Goal: Task Accomplishment & Management: Manage account settings

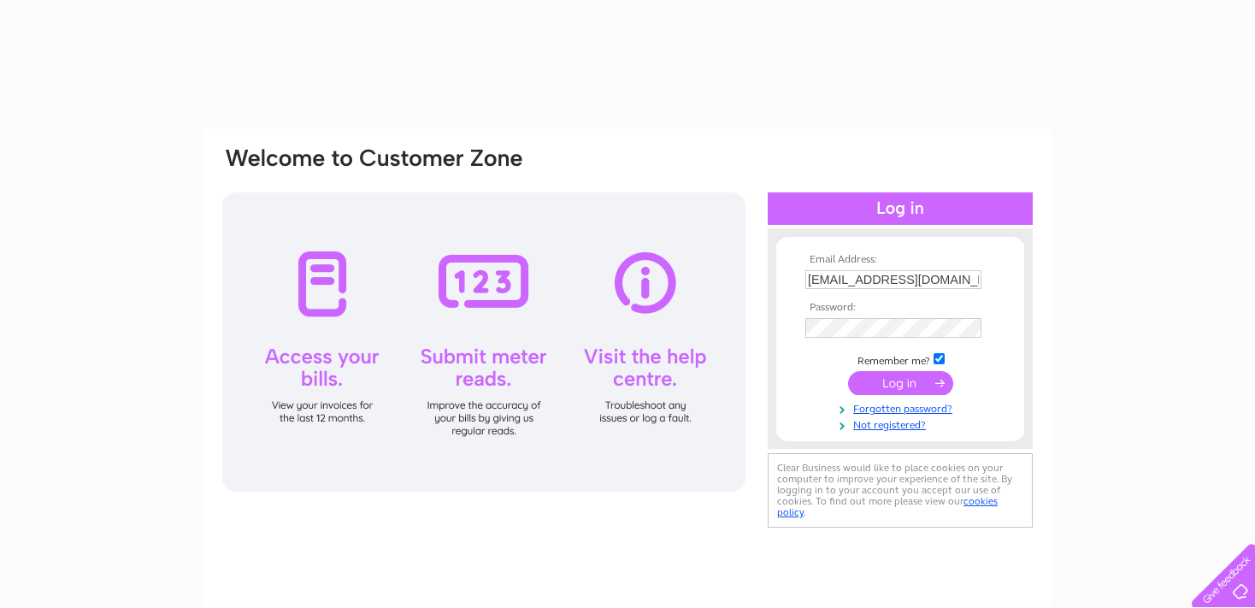
click at [906, 381] on input "submit" at bounding box center [900, 383] width 105 height 24
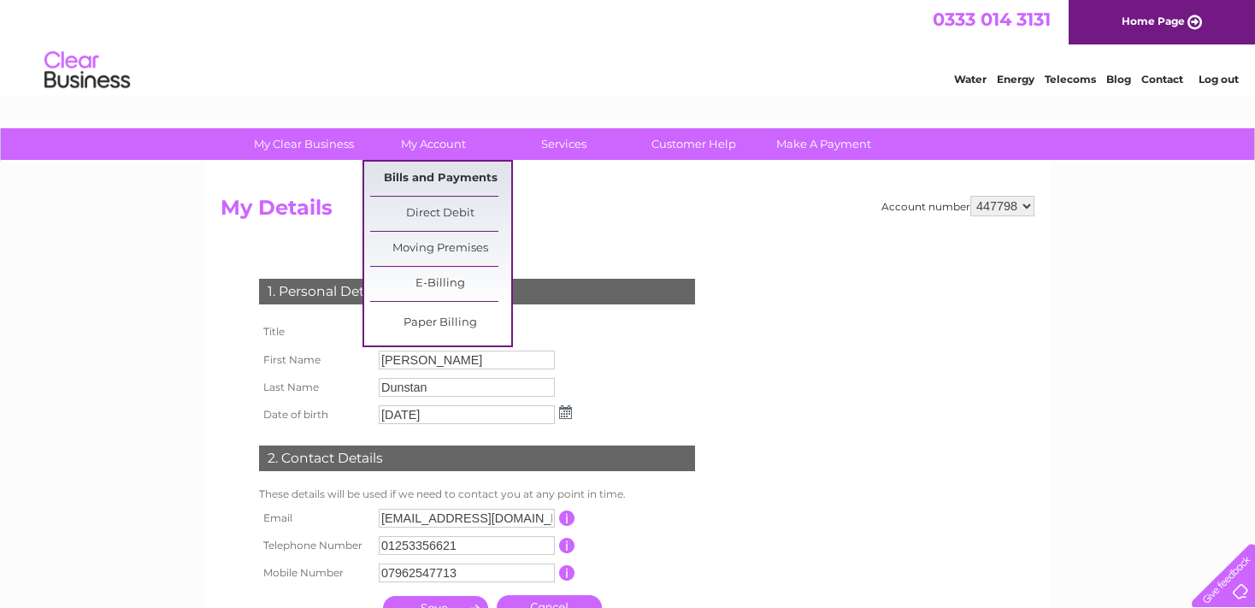
click at [424, 176] on link "Bills and Payments" at bounding box center [440, 179] width 141 height 34
